Goal: Information Seeking & Learning: Learn about a topic

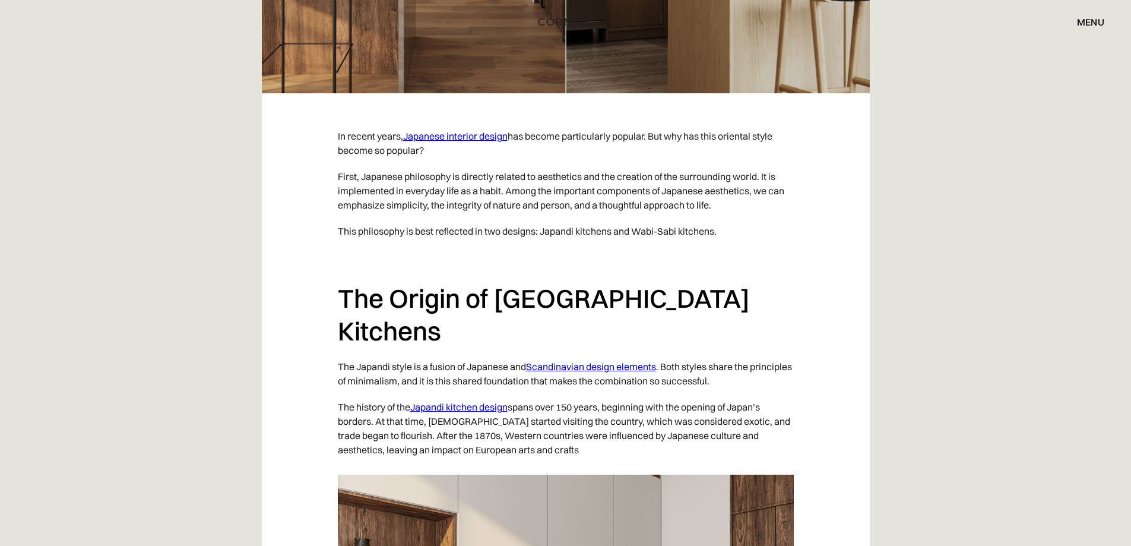
scroll to position [693, 0]
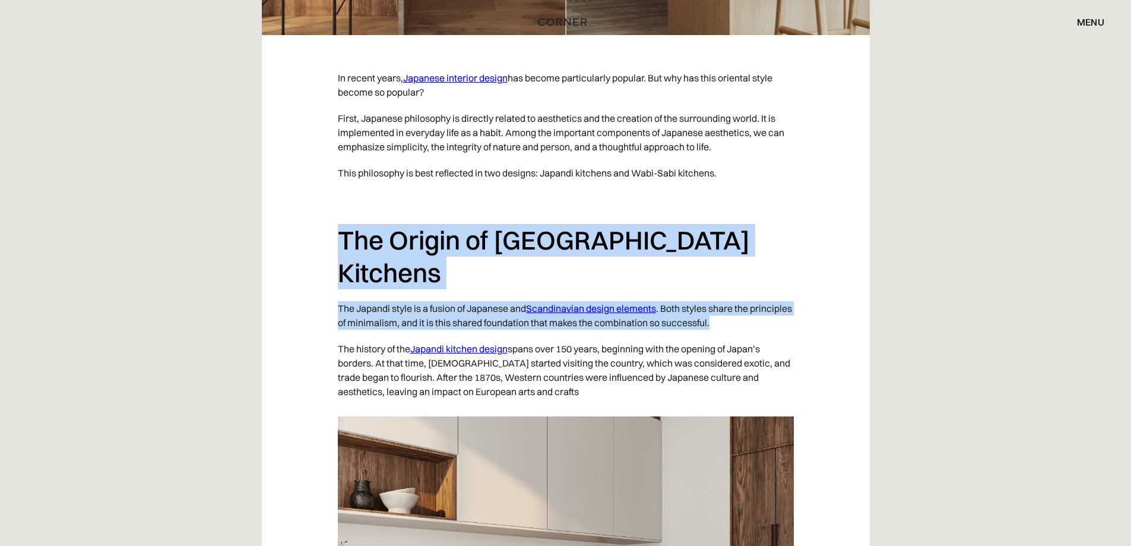
drag, startPoint x: 342, startPoint y: 235, endPoint x: 761, endPoint y: 298, distance: 423.4
click at [771, 295] on p "The Japandi style is a fusion of Japanese and Scandinavian design elements . Bo…" at bounding box center [566, 315] width 456 height 40
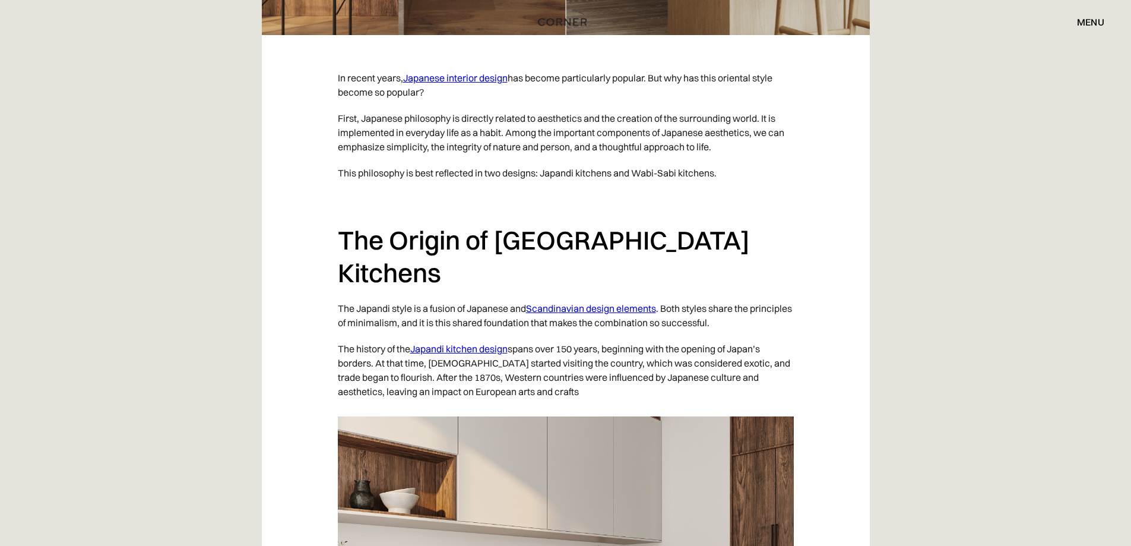
drag, startPoint x: 164, startPoint y: 330, endPoint x: 186, endPoint y: 315, distance: 26.2
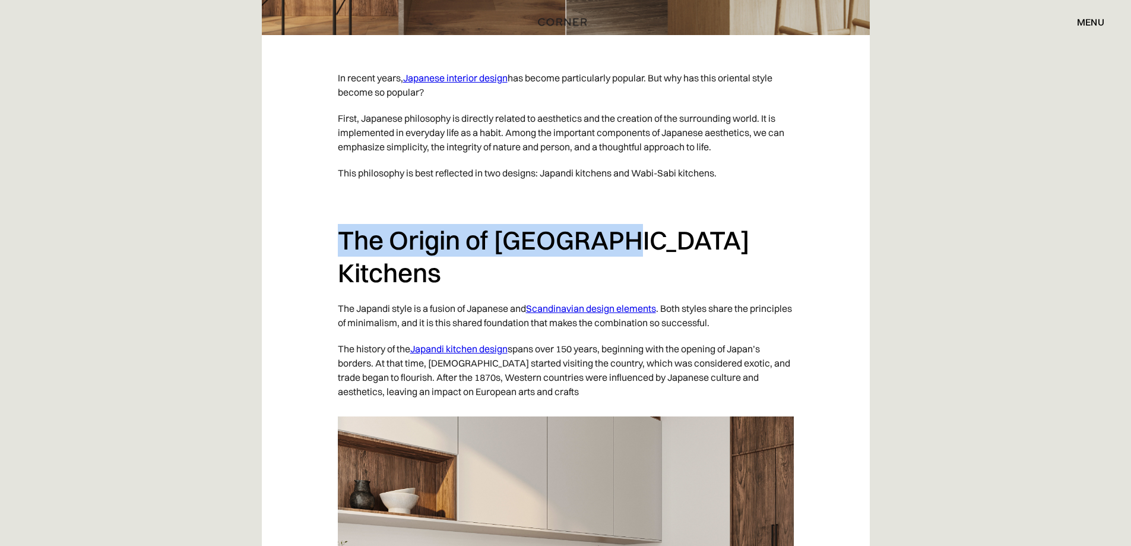
drag, startPoint x: 334, startPoint y: 241, endPoint x: 608, endPoint y: 233, distance: 274.5
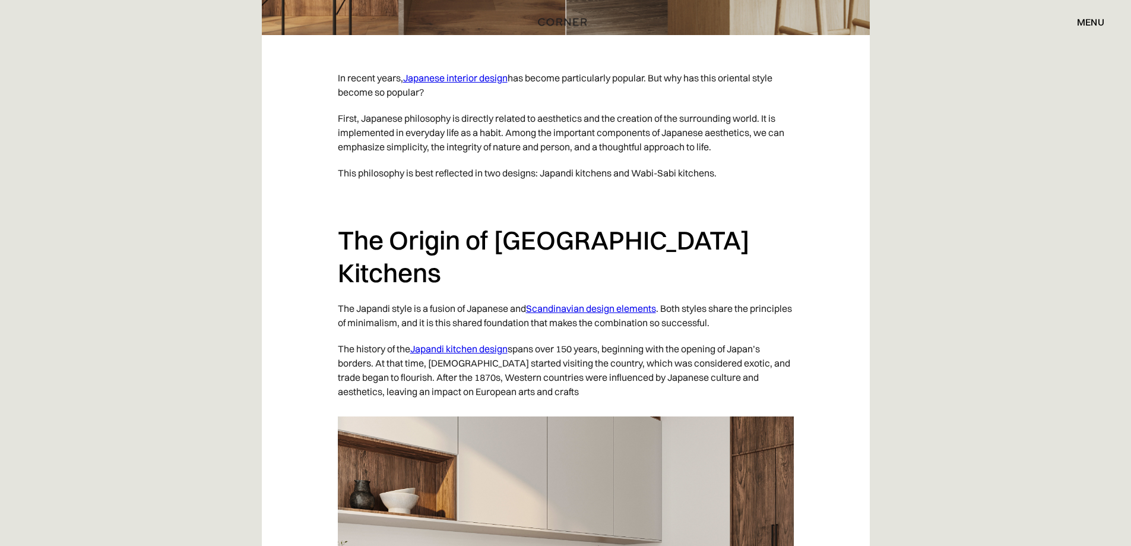
click at [606, 204] on p "‍" at bounding box center [566, 199] width 456 height 26
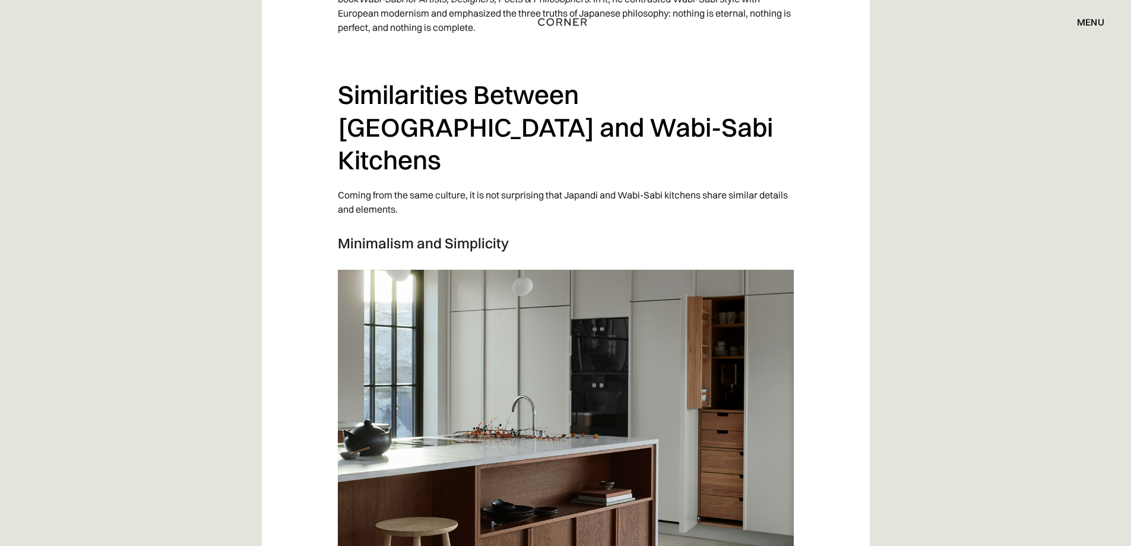
scroll to position [2078, 0]
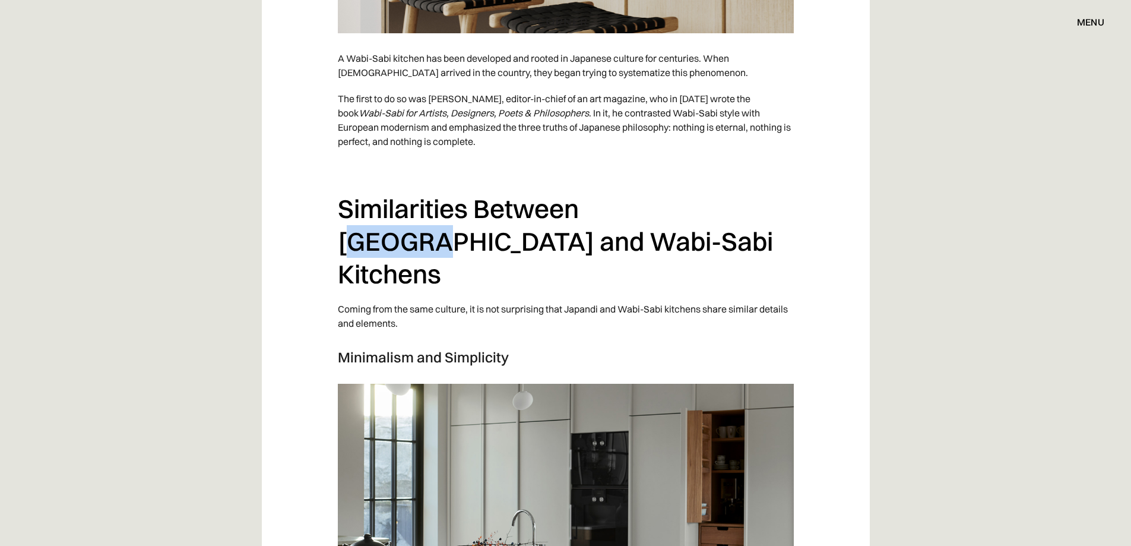
drag, startPoint x: 592, startPoint y: 145, endPoint x: 679, endPoint y: 157, distance: 87.5
click at [679, 192] on h2 "Similarities Between [GEOGRAPHIC_DATA] and Wabi-Sabi Kitchens" at bounding box center [566, 240] width 456 height 97
click at [624, 192] on h2 "Similarities Between [GEOGRAPHIC_DATA] and Wabi-Sabi Kitchens" at bounding box center [566, 240] width 456 height 97
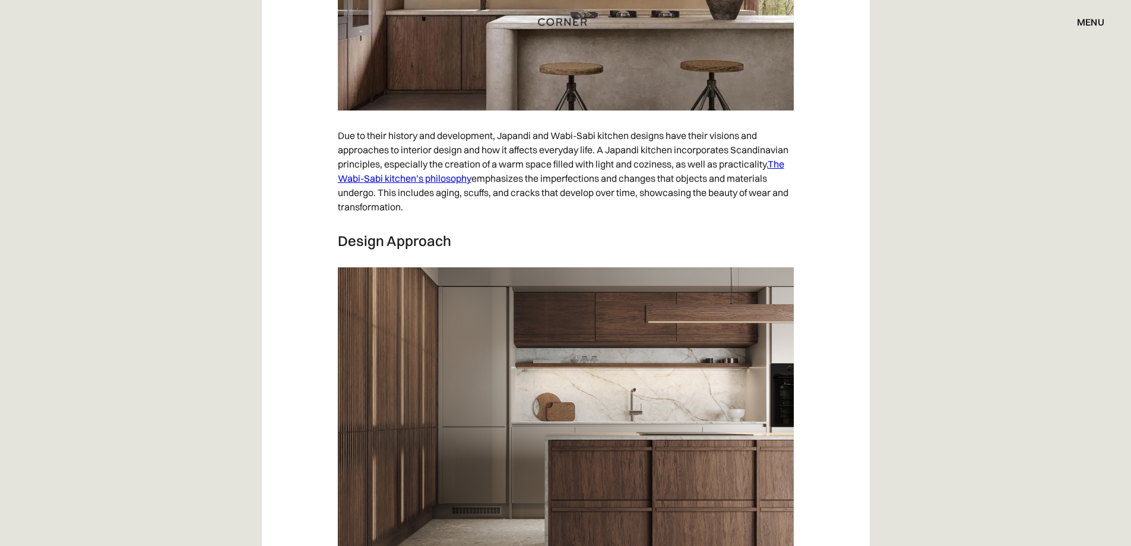
scroll to position [4157, 0]
